Goal: Information Seeking & Learning: Learn about a topic

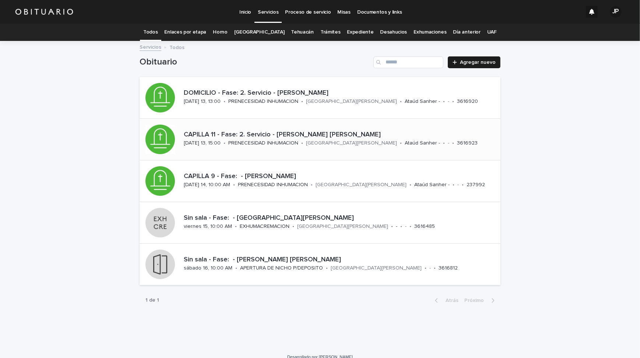
click at [242, 134] on p "CAPILLA 11 - Fase: 2. Servicio - [PERSON_NAME] [PERSON_NAME]" at bounding box center [341, 135] width 314 height 8
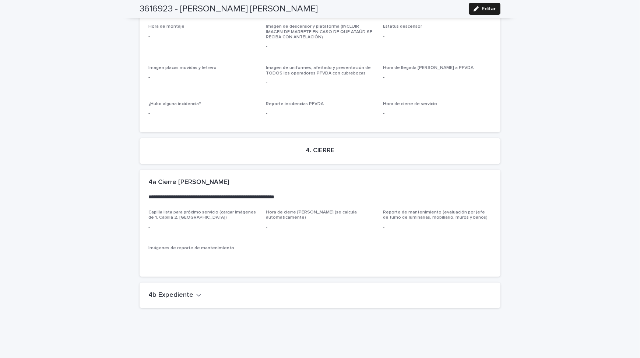
scroll to position [1841, 0]
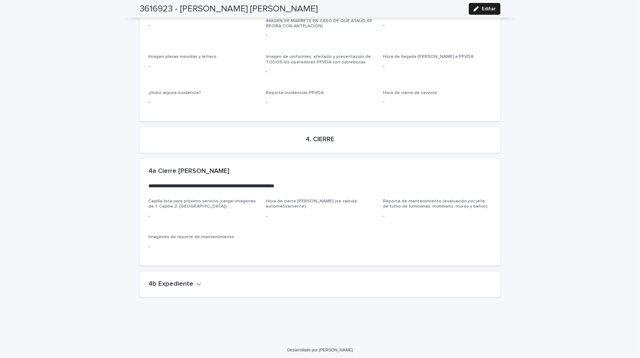
click at [187, 280] on h2 "4b Expediente" at bounding box center [170, 284] width 45 height 8
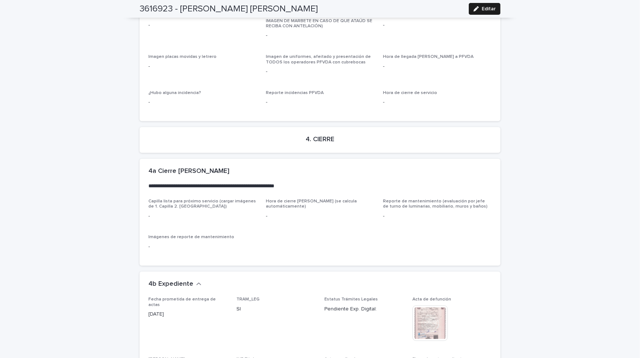
scroll to position [1949, 0]
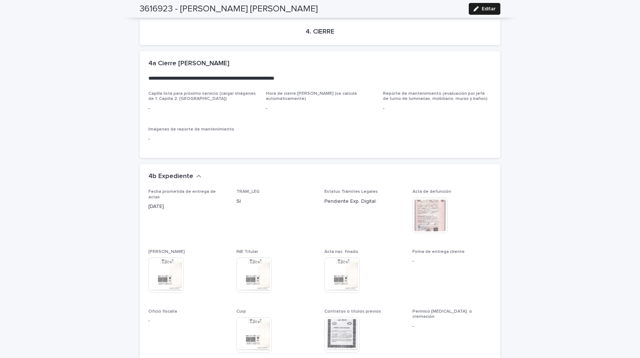
click at [337, 268] on img at bounding box center [341, 274] width 35 height 35
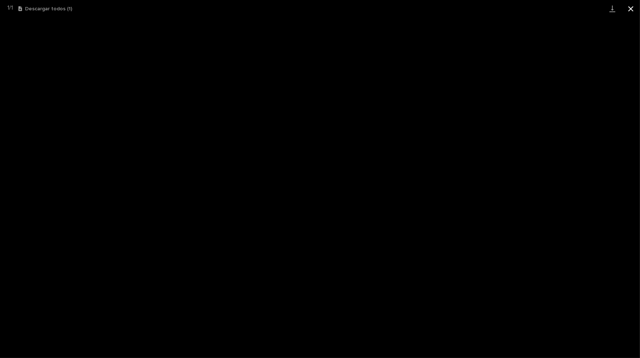
click at [630, 7] on button "Cerrar galería" at bounding box center [631, 8] width 18 height 17
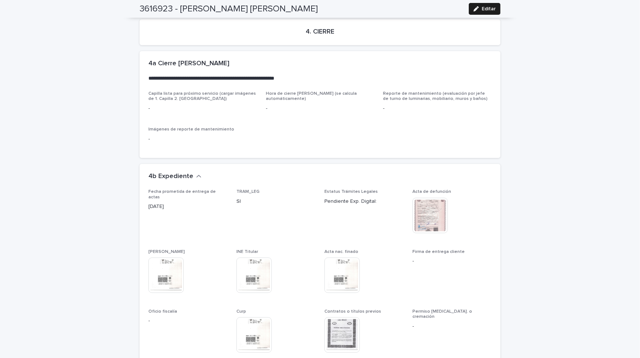
scroll to position [0, 0]
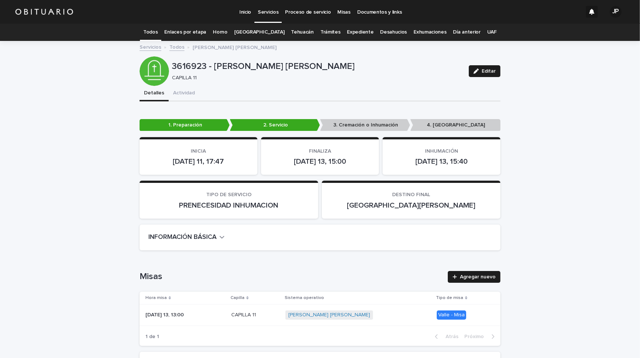
click at [158, 31] on link "Todos" at bounding box center [150, 32] width 14 height 17
